Goal: Check status: Check status

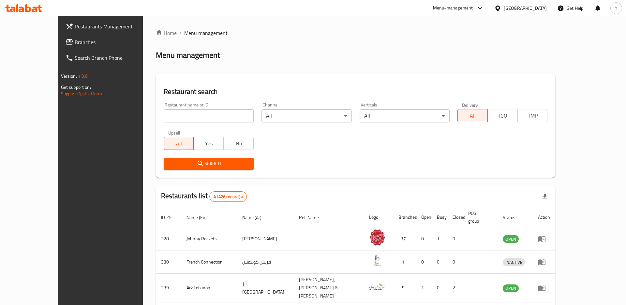
click at [75, 44] on span "Branches" at bounding box center [116, 42] width 82 height 8
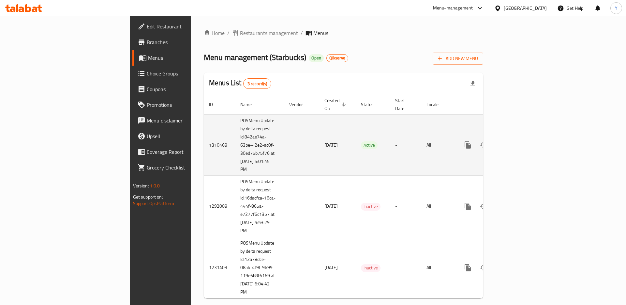
drag, startPoint x: 157, startPoint y: 112, endPoint x: 175, endPoint y: 138, distance: 31.0
click at [235, 138] on td "POSMenu Update by delta request Id:842ae74a-63be-42e2-ac0f-30ed75b75f76 at [DAT…" at bounding box center [259, 144] width 49 height 61
